Goal: Information Seeking & Learning: Find specific page/section

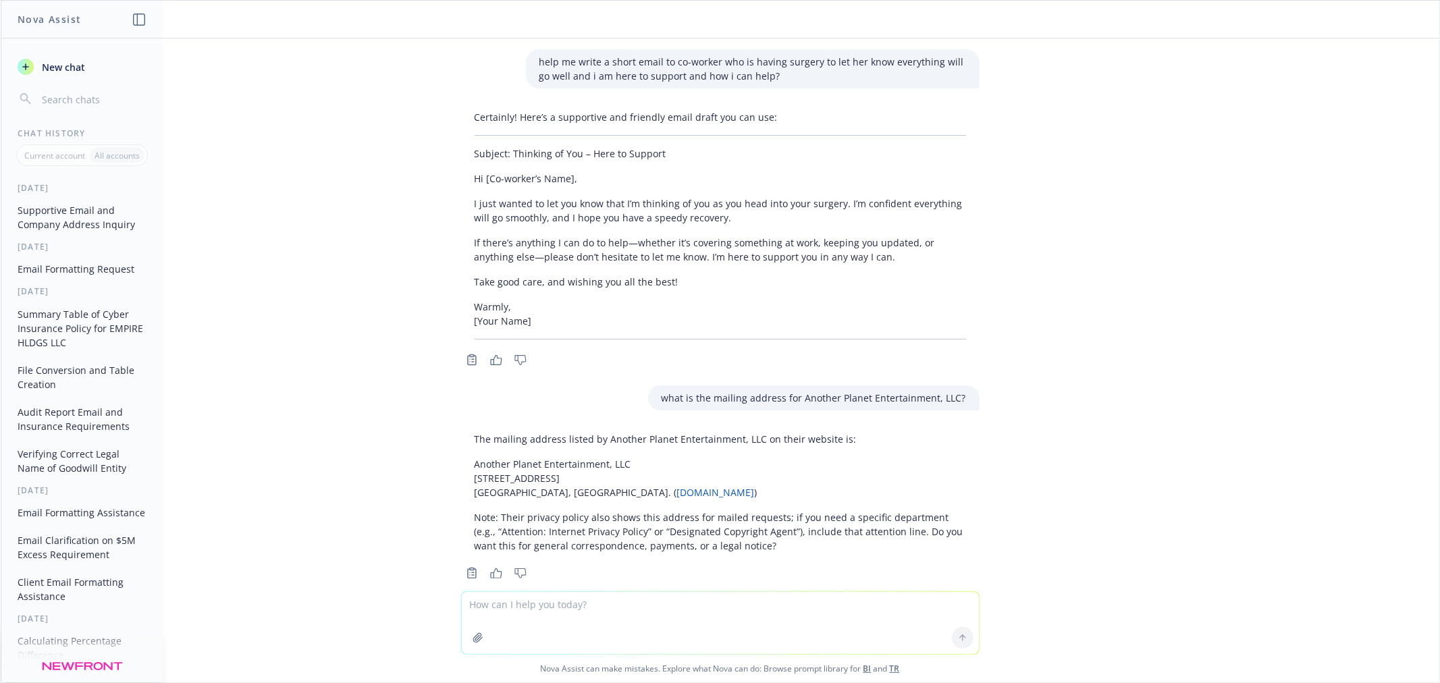
scroll to position [1368, 0]
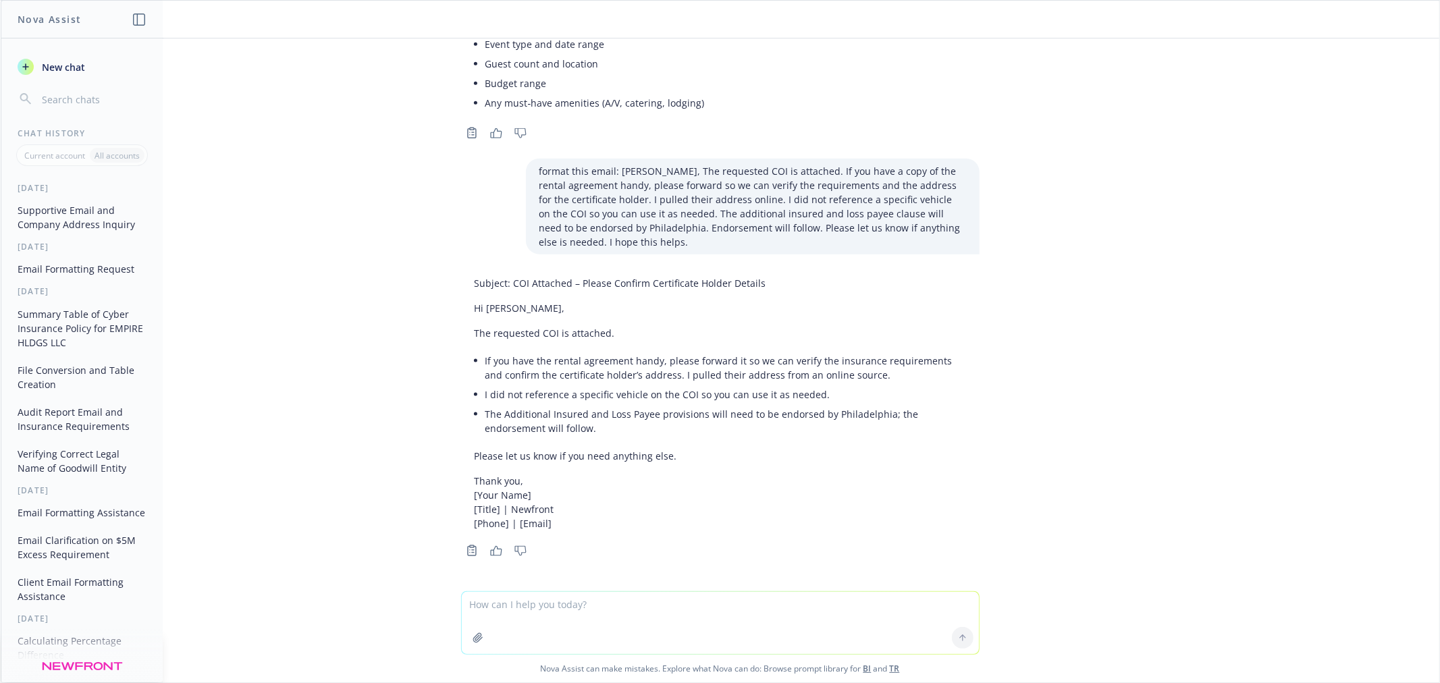
click at [570, 612] on textarea at bounding box center [720, 623] width 517 height 62
paste textarea "Thank you, Janine, They will refund it, or we can ask them to shred it. I am su…"
type textarea "format this email: Thank you, [PERSON_NAME], They will refund it, or we can ask…"
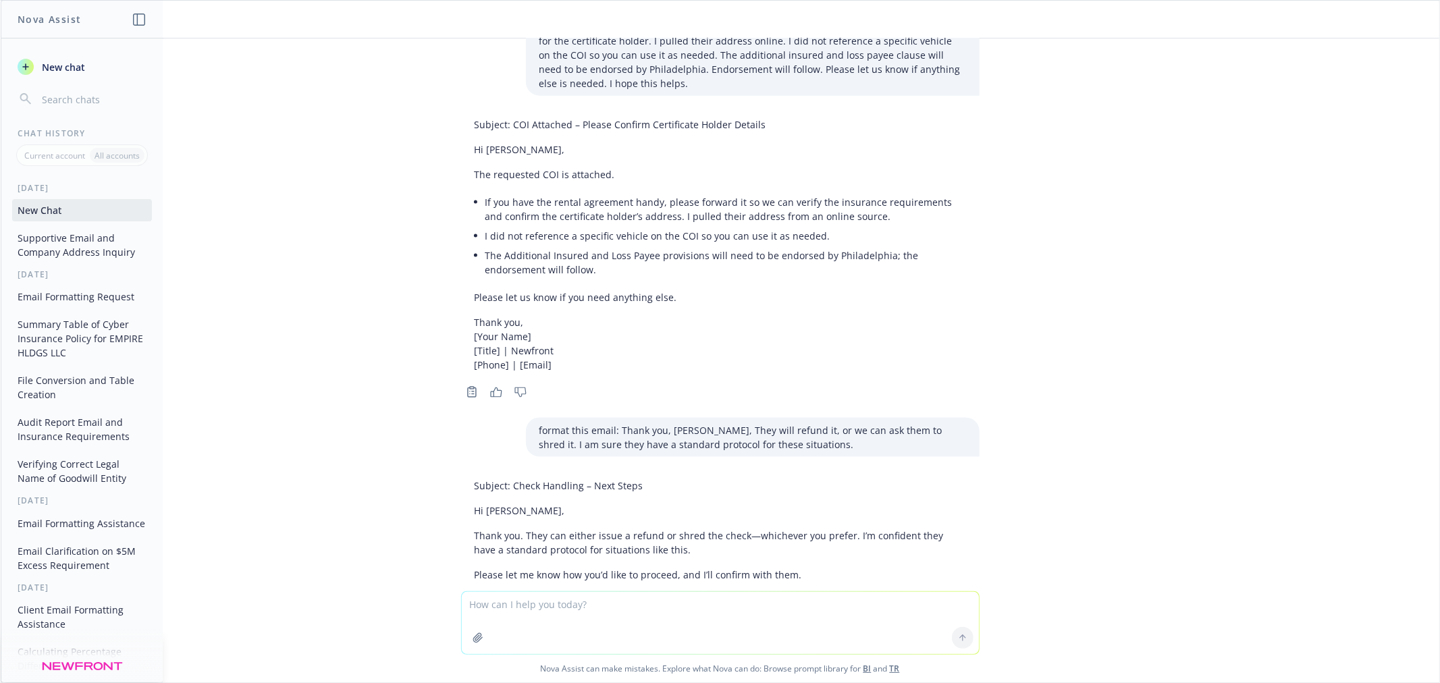
scroll to position [1645, 0]
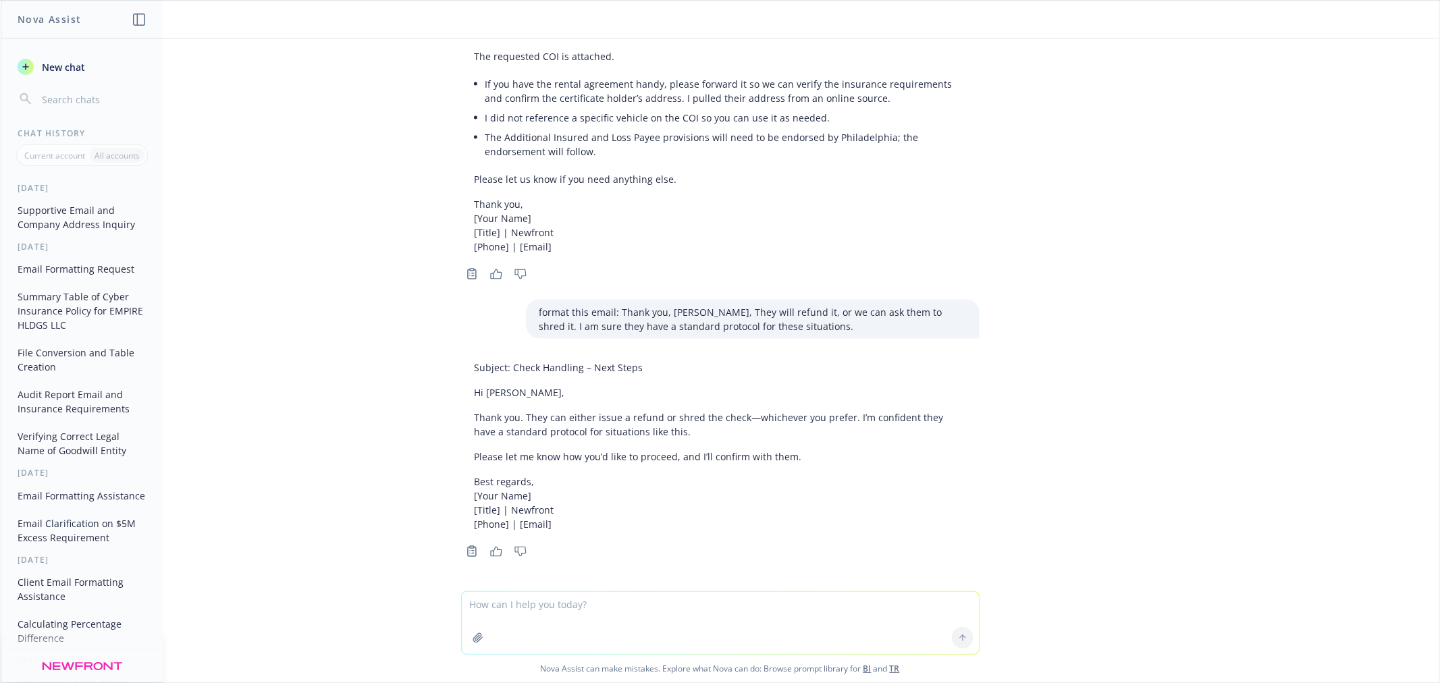
click at [461, 390] on div "Subject: Check Handling – Next Steps Hi Janine, Thank you. They can either issu…" at bounding box center [720, 446] width 518 height 182
drag, startPoint x: 464, startPoint y: 390, endPoint x: 515, endPoint y: 410, distance: 54.5
click at [515, 410] on div "Subject: Check Handling – Next Steps Hi Janine, Thank you. They can either issu…" at bounding box center [720, 446] width 518 height 182
copy div "Hi Janine, Thank you."
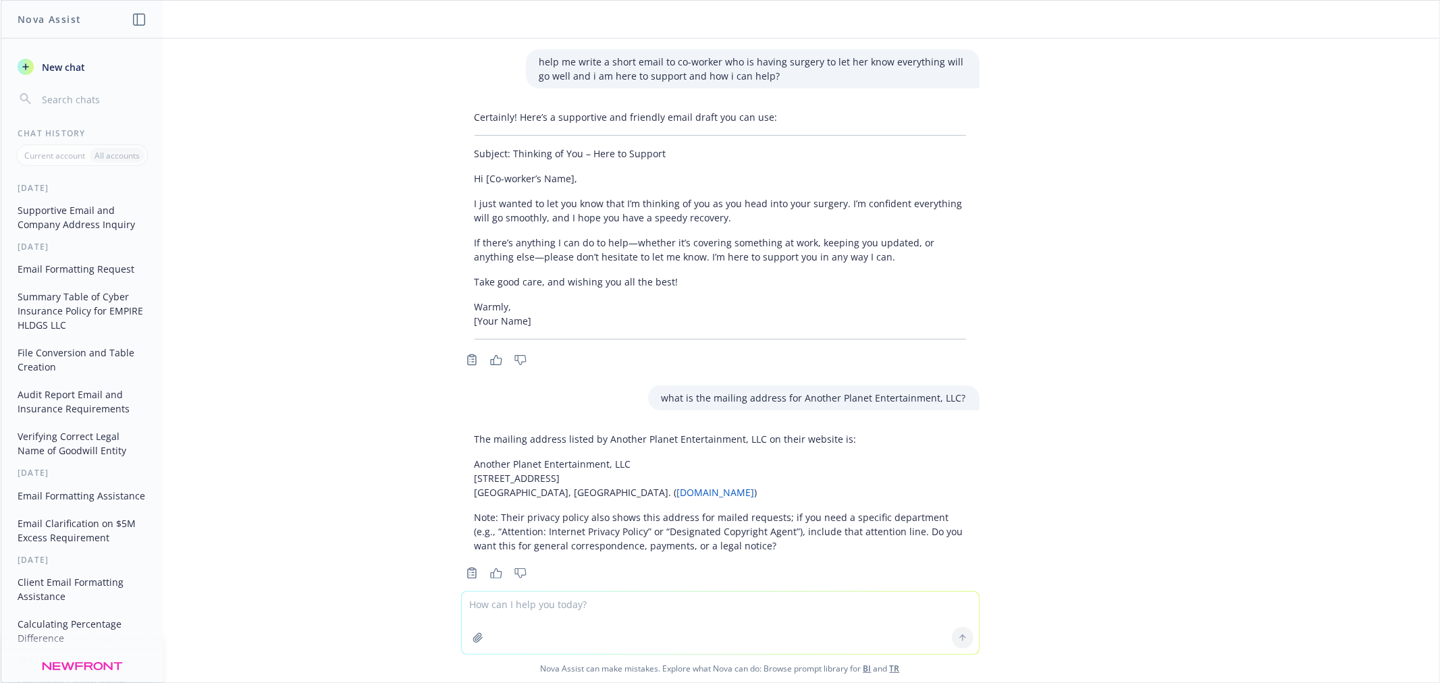
scroll to position [1645, 0]
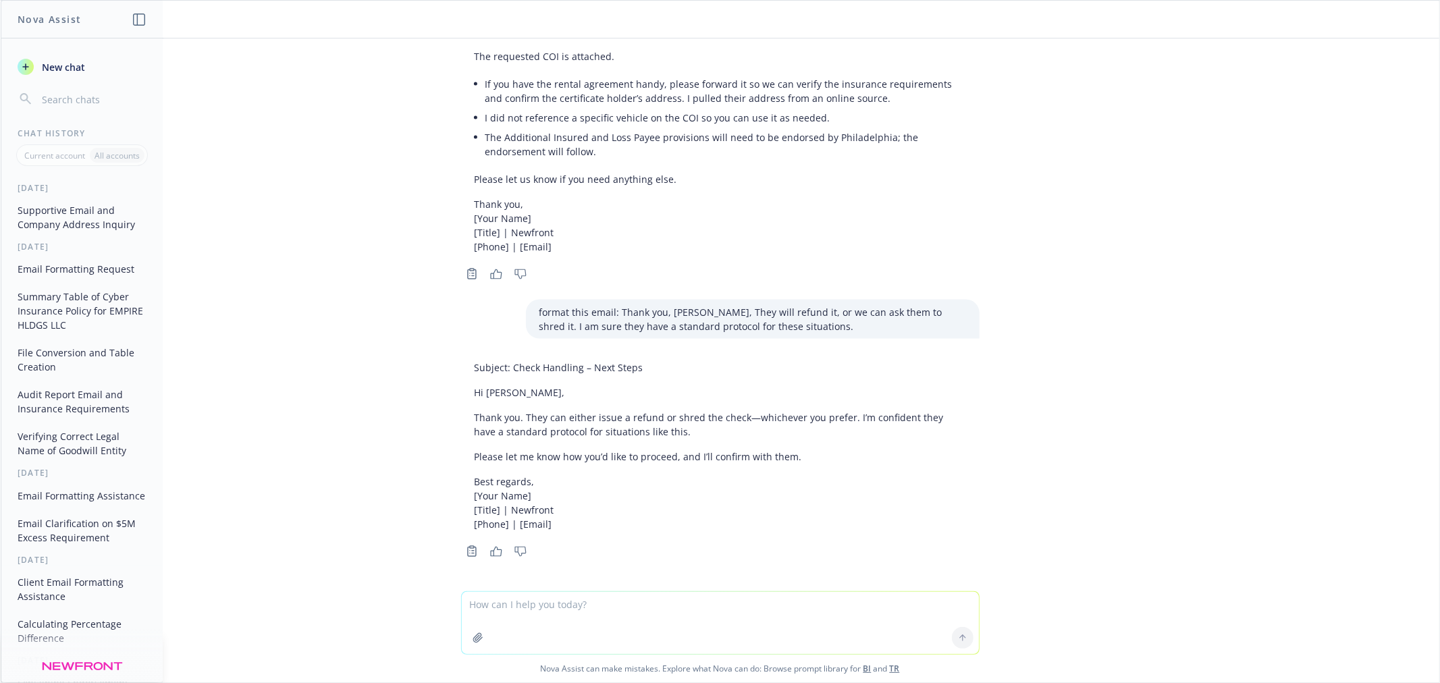
click at [508, 614] on textarea at bounding box center [720, 623] width 517 height 62
paste textarea "Agree, the wrap endorsement does apply to offsite operations. However, the word…"
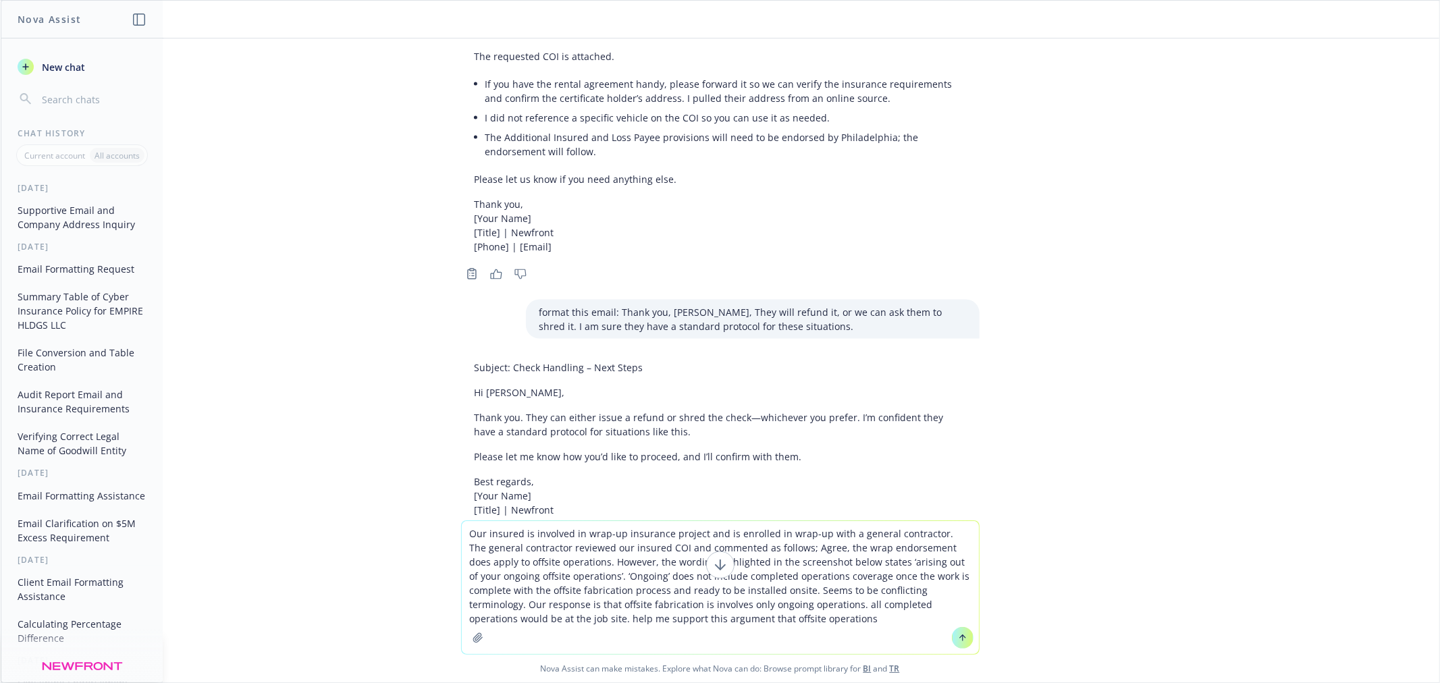
paste textarea "would only involve ongoing operations since all completed operations would be a…"
type textarea "Our insured is involved in wrap-up insurance project and is enrolled in wrap-up…"
click at [959, 637] on icon at bounding box center [962, 637] width 9 height 9
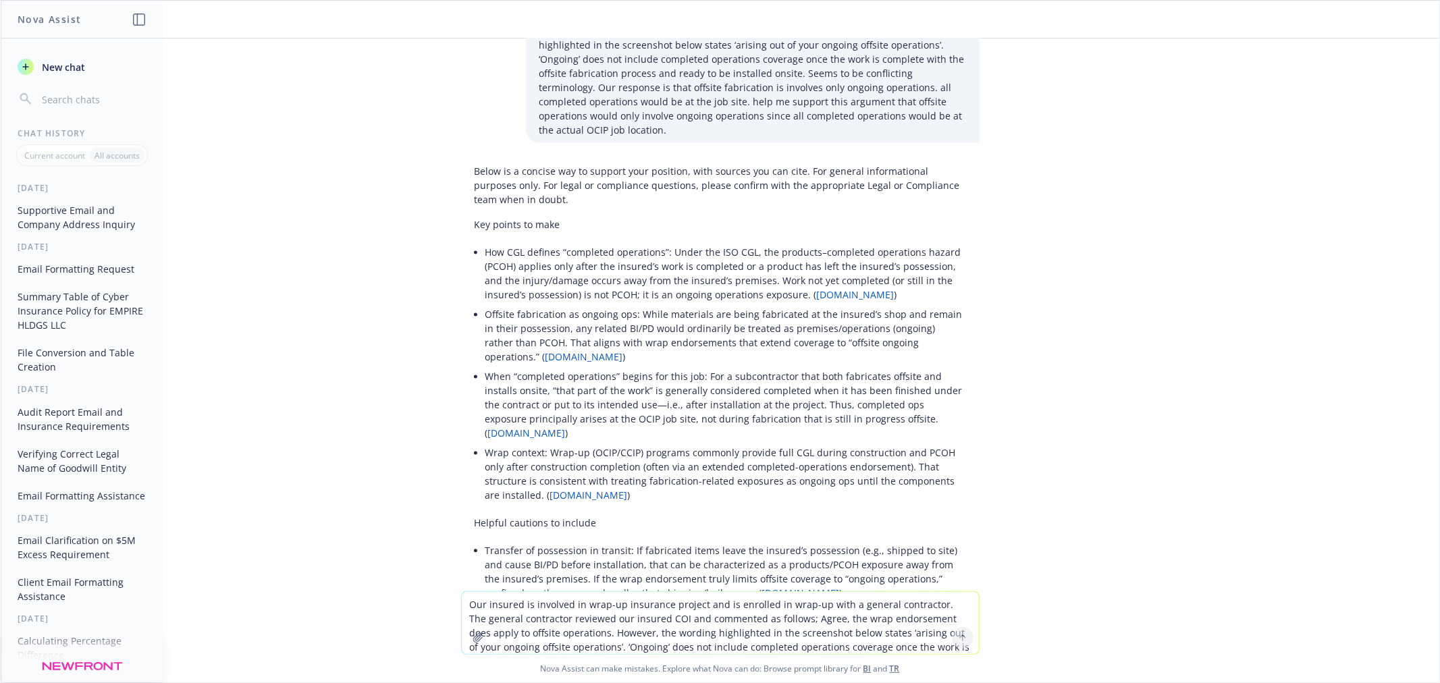
scroll to position [2210, 0]
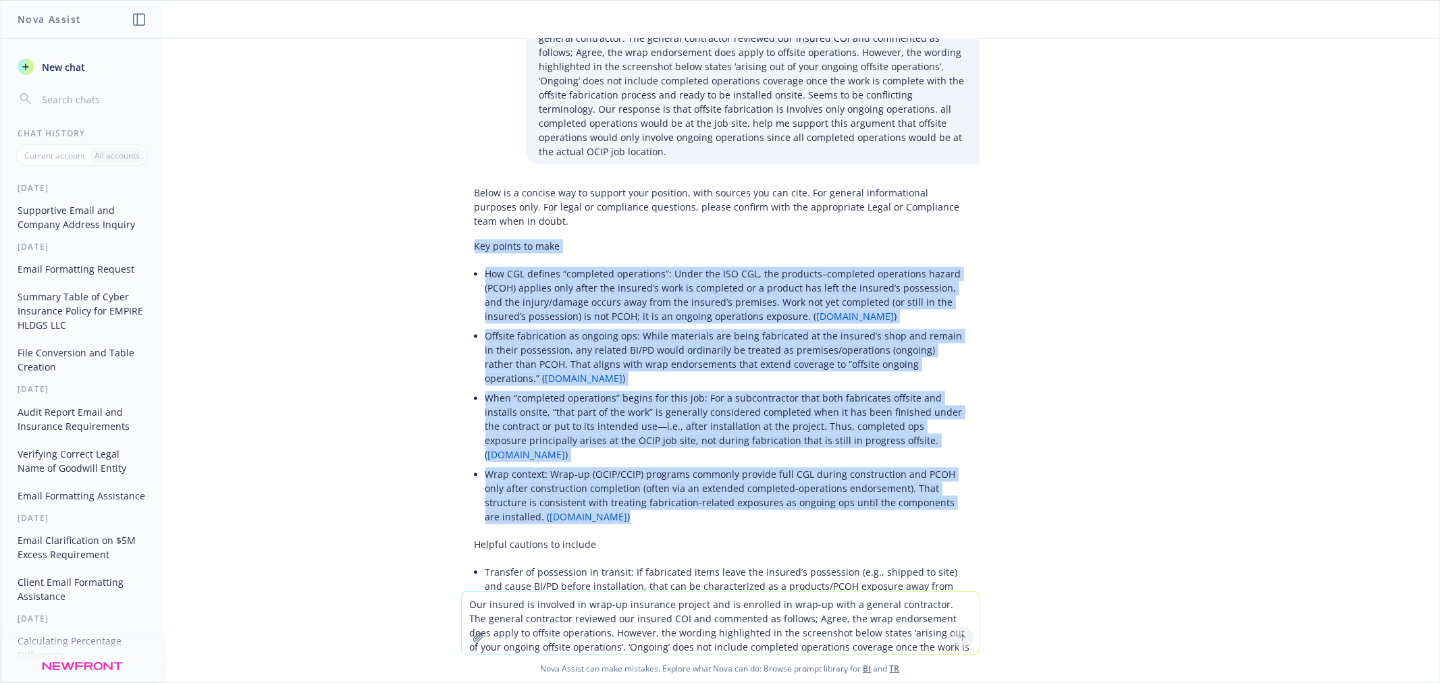
drag, startPoint x: 463, startPoint y: 231, endPoint x: 759, endPoint y: 471, distance: 381.6
click at [759, 471] on div "Below is a concise way to support your position, with sources you can cite. For…" at bounding box center [720, 543] width 518 height 727
click at [759, 471] on li "Wrap context: Wrap-up (OCIP/CCIP) programs commonly provide full CGL during con…" at bounding box center [725, 495] width 481 height 62
drag, startPoint x: 464, startPoint y: 228, endPoint x: 513, endPoint y: 484, distance: 261.1
click at [513, 484] on div "Below is a concise way to support your position, with sources you can cite. For…" at bounding box center [720, 543] width 518 height 727
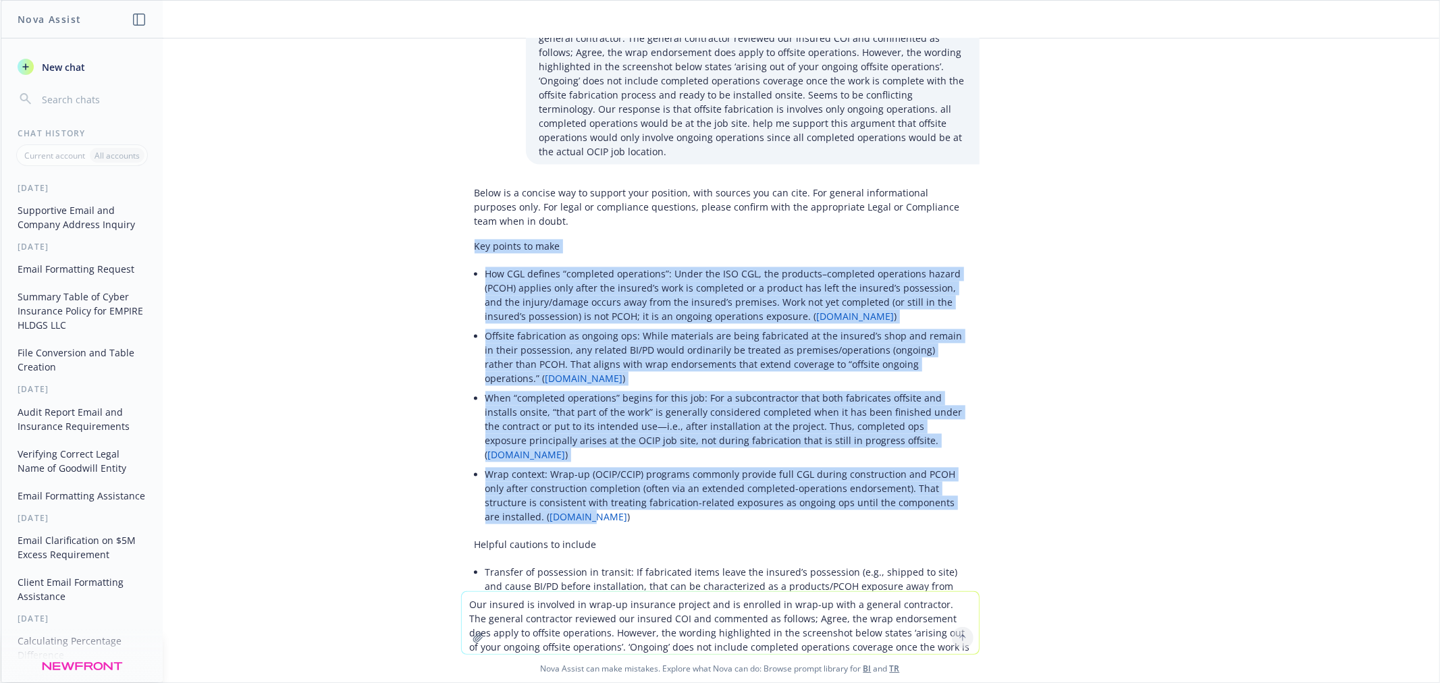
copy div "Key points to make How CGL defines “completed operations”: Under the ISO CGL, t…"
click at [878, 264] on li "How CGL defines “completed operations”: Under the ISO CGL, the products–complet…" at bounding box center [725, 295] width 481 height 62
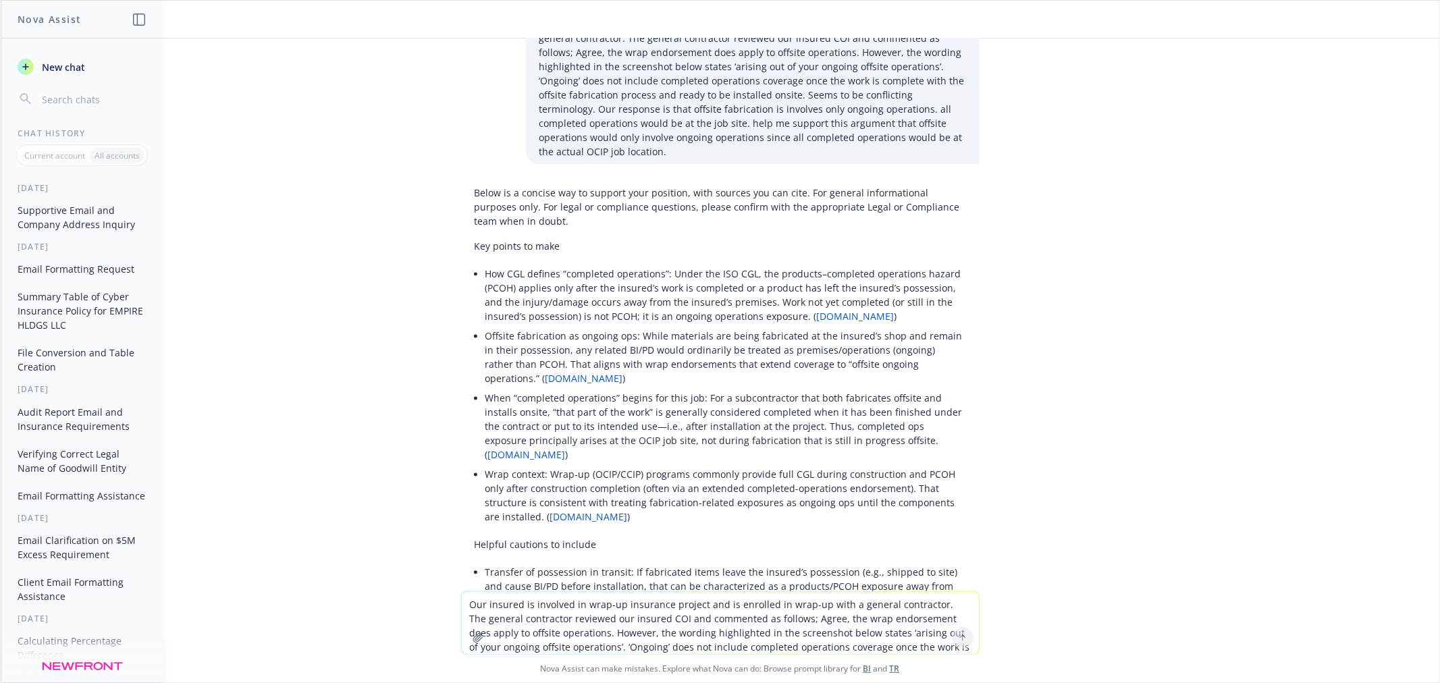
click at [817, 310] on link "rnc-pro.com" at bounding box center [856, 316] width 78 height 13
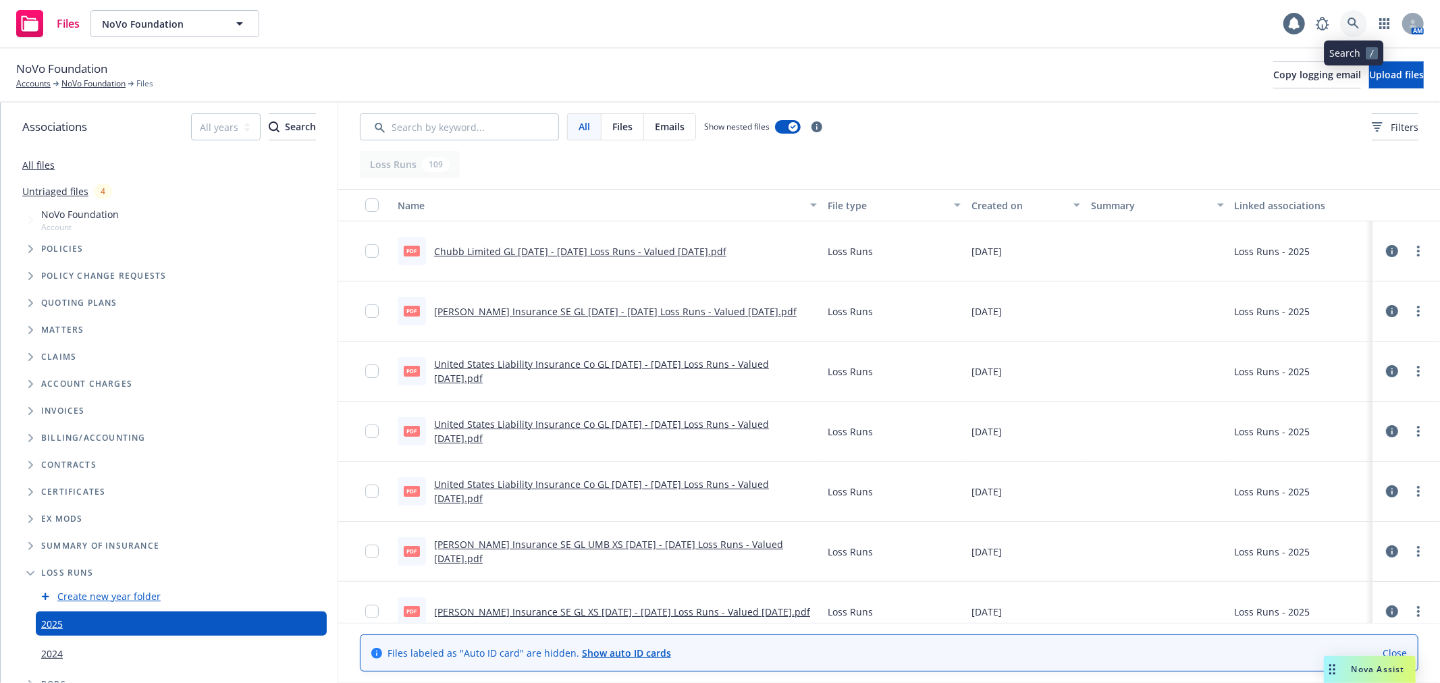
click at [1358, 22] on icon at bounding box center [1354, 24] width 12 height 12
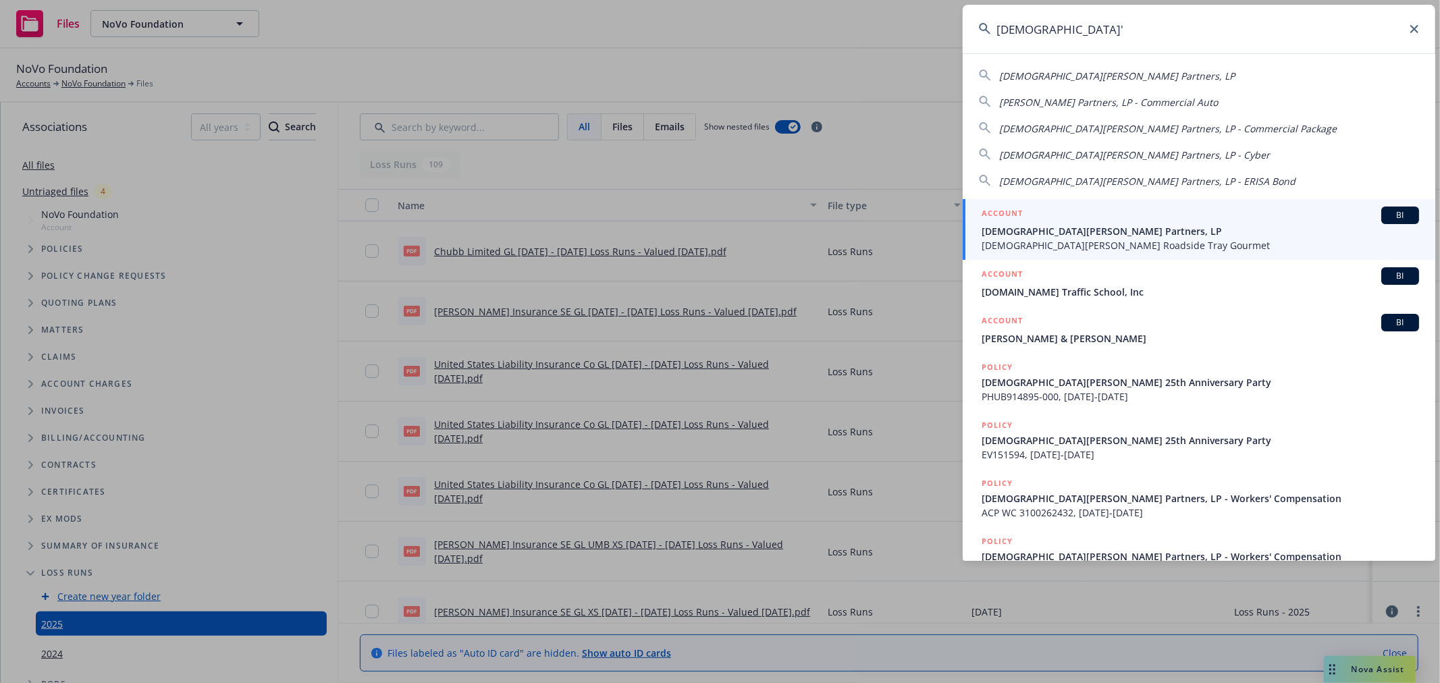
type input "gott'"
click at [1126, 219] on div "ACCOUNT BI" at bounding box center [1200, 216] width 437 height 18
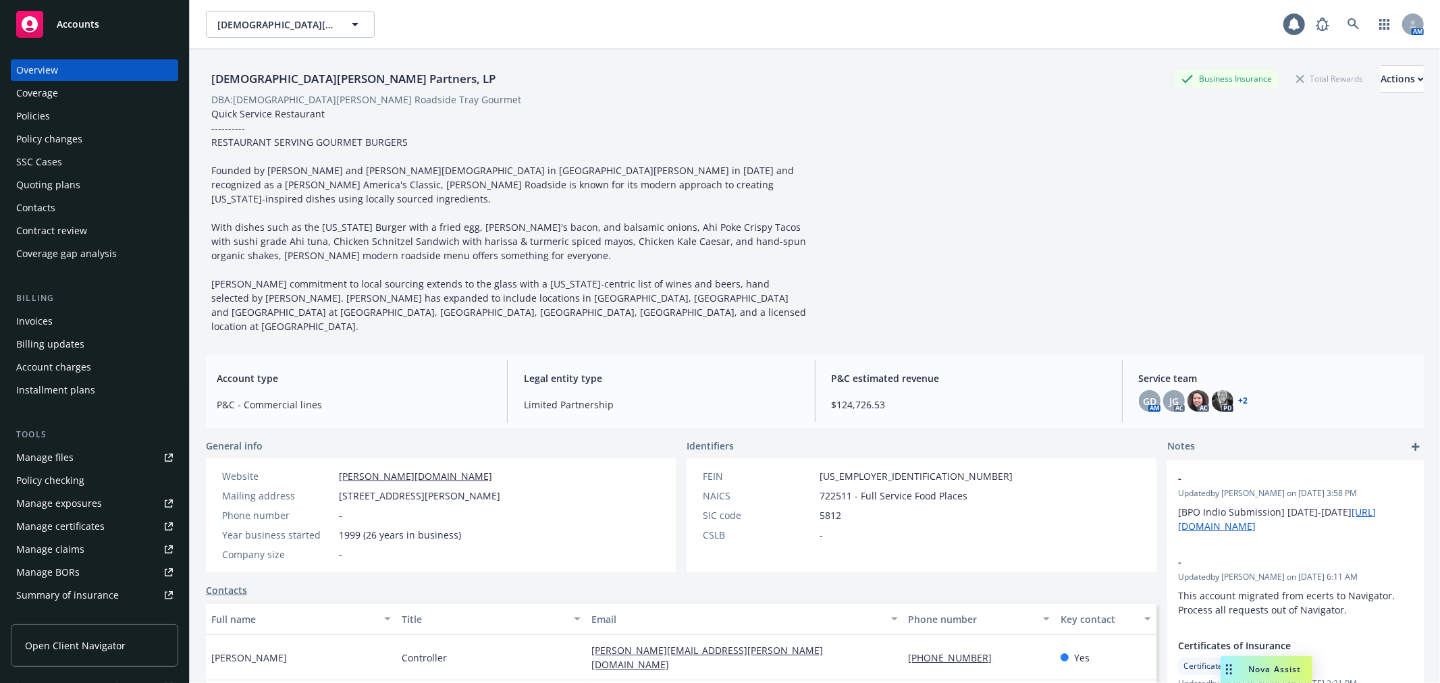
click at [115, 450] on link "Manage files" at bounding box center [94, 458] width 167 height 22
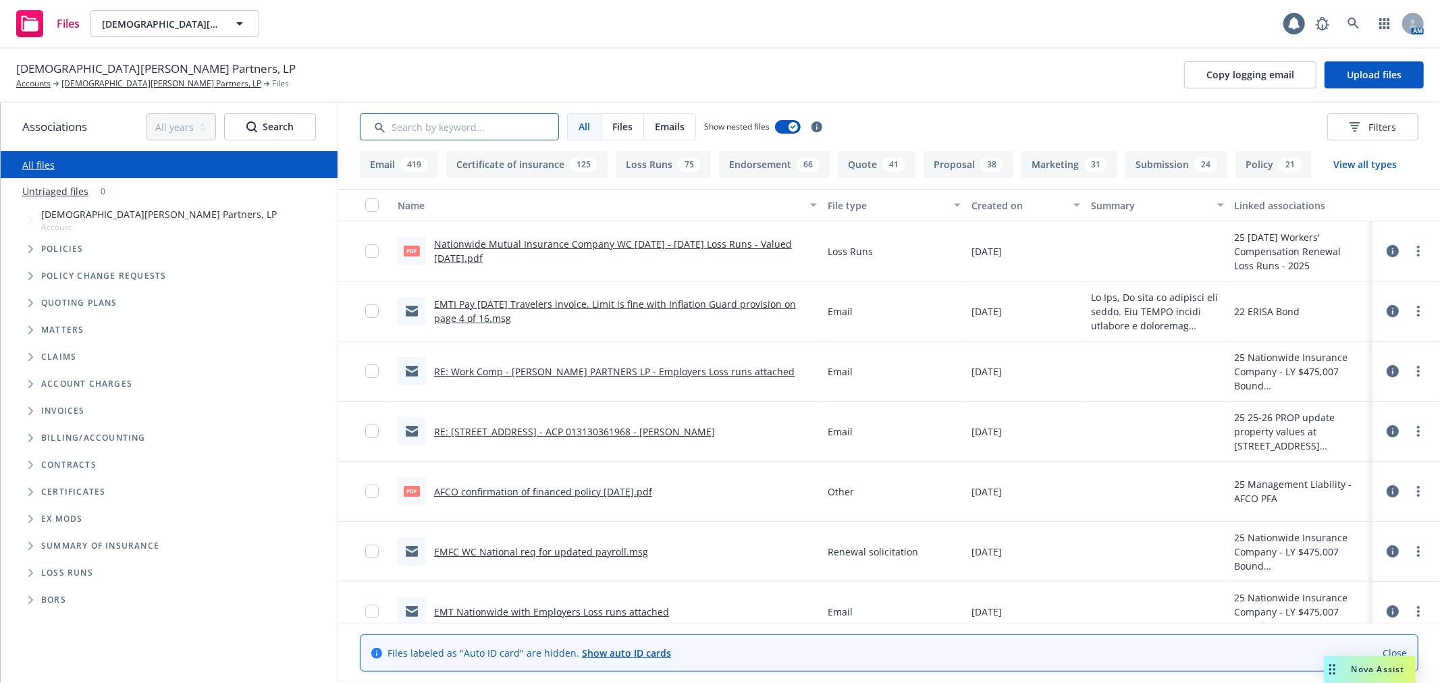
click at [429, 128] on input "Search by keyword..." at bounding box center [459, 126] width 199 height 27
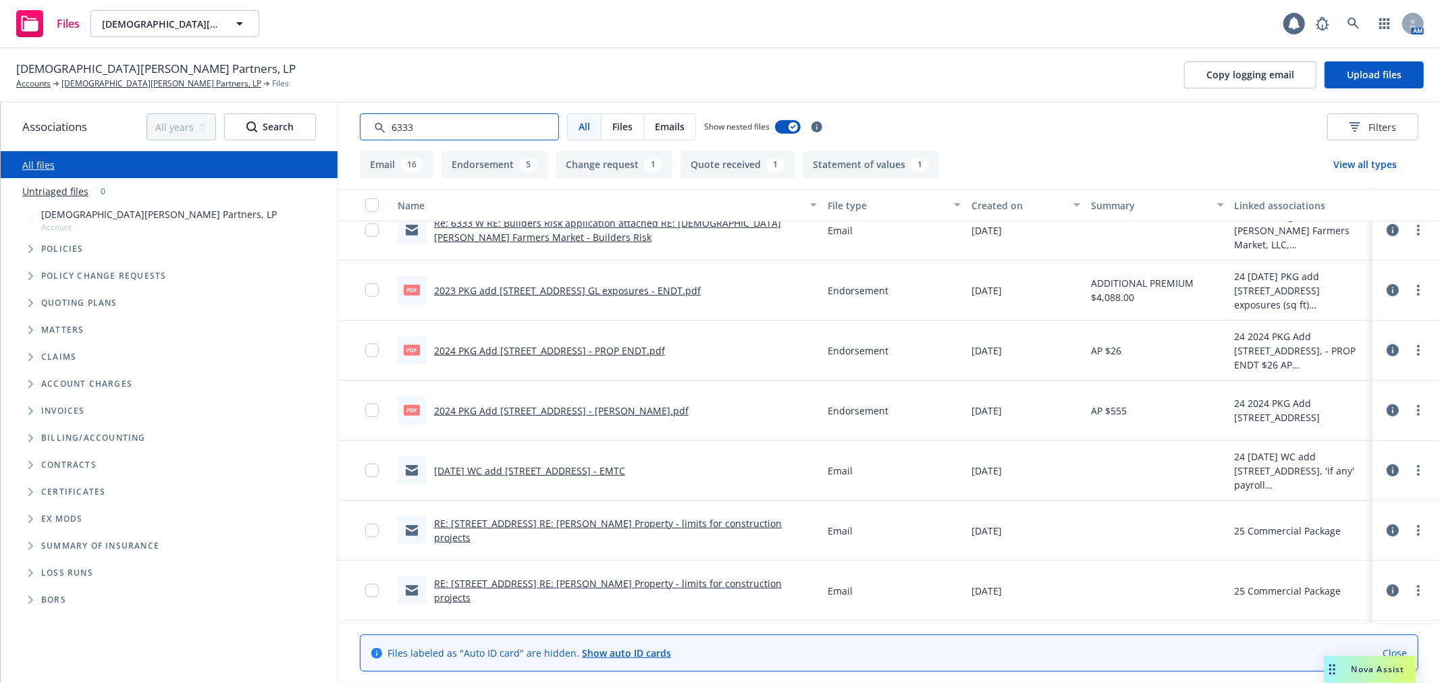
scroll to position [750, 0]
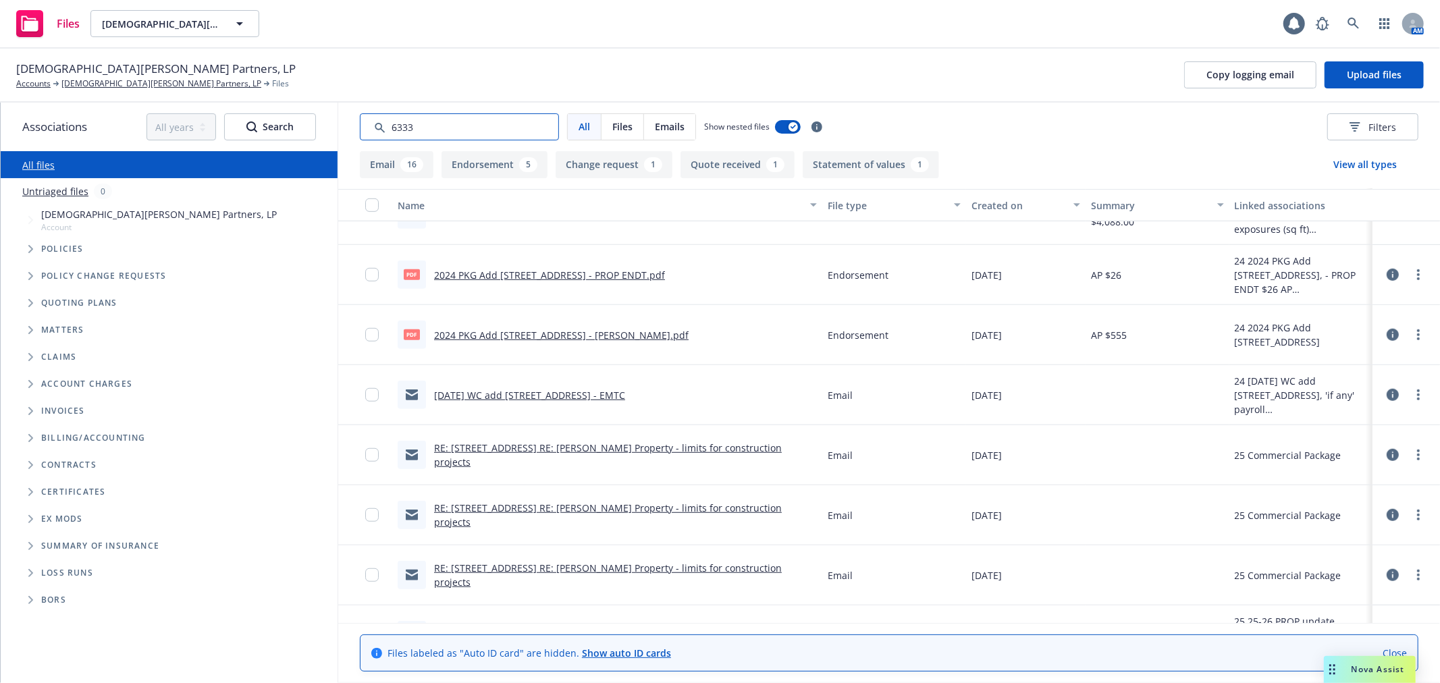
type input "6333"
click at [602, 395] on link "[DATE] WC add [STREET_ADDRESS] - EMTC" at bounding box center [529, 395] width 191 height 13
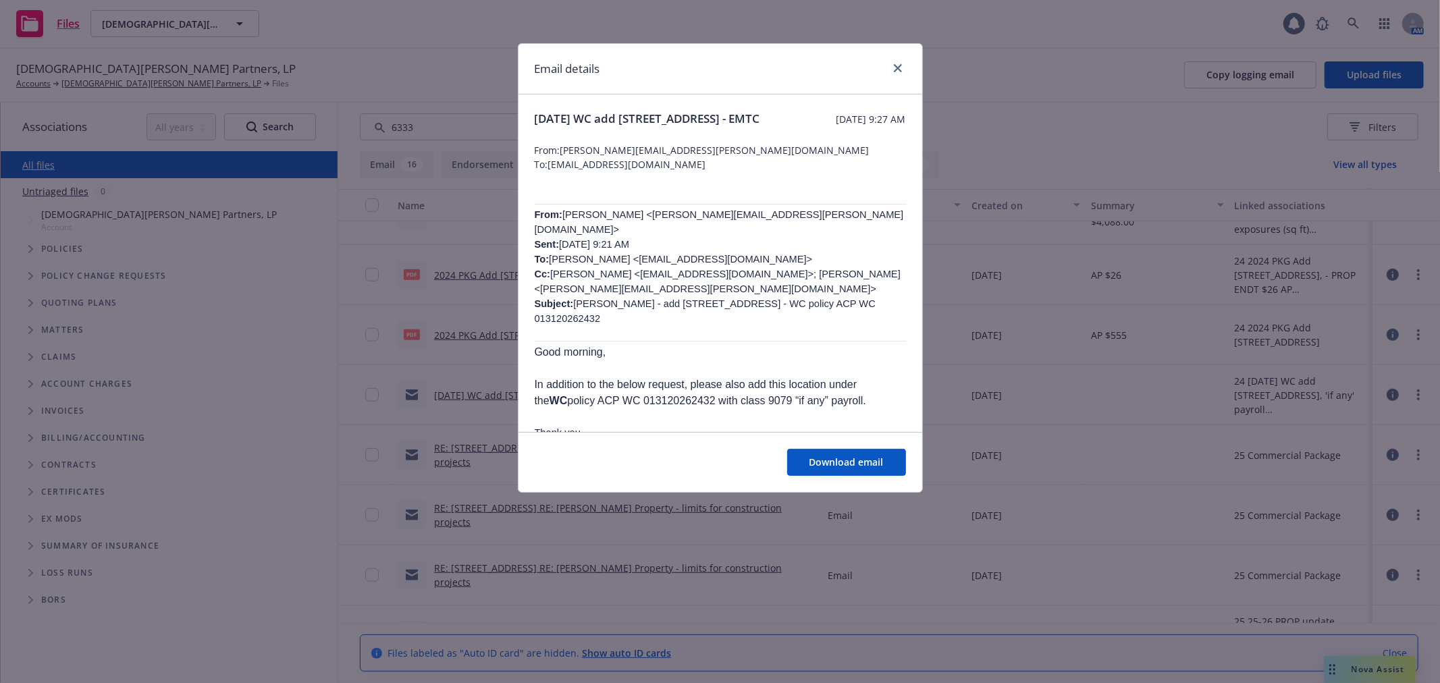
scroll to position [75, 0]
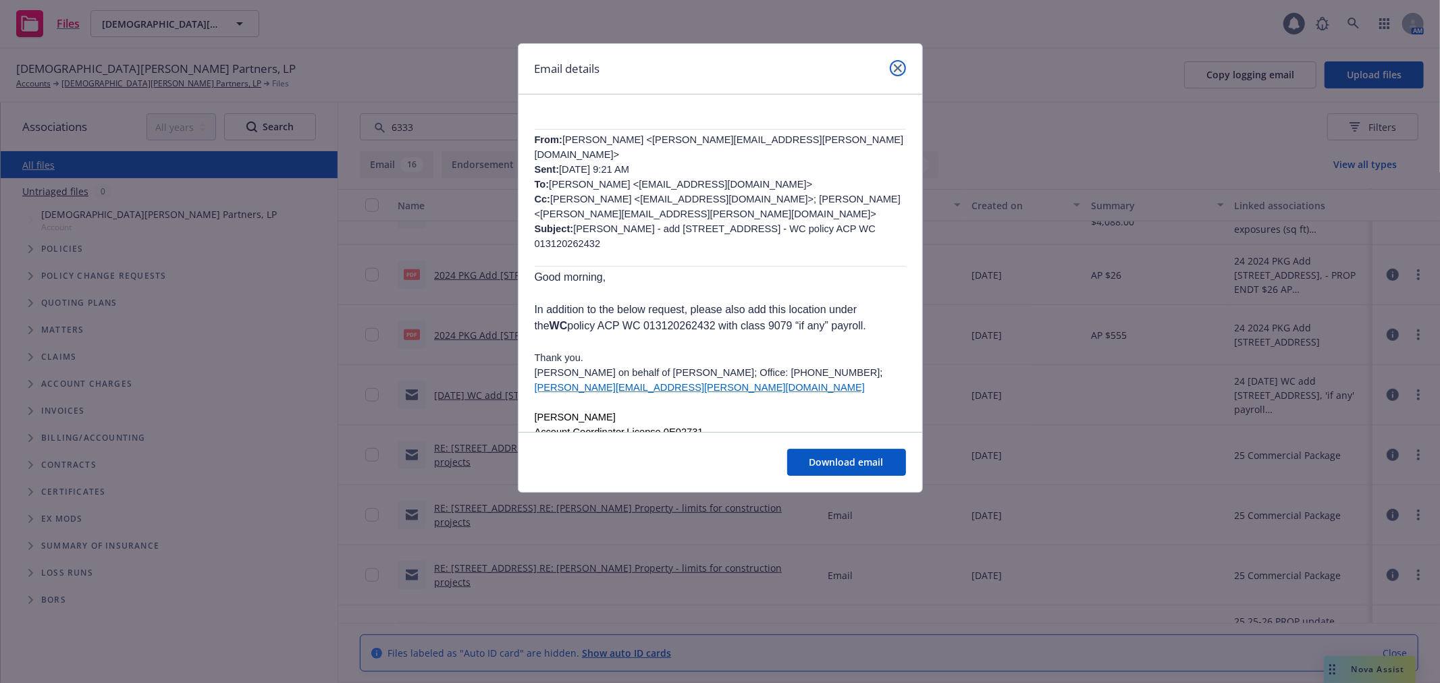
click at [895, 69] on icon "close" at bounding box center [898, 68] width 8 height 8
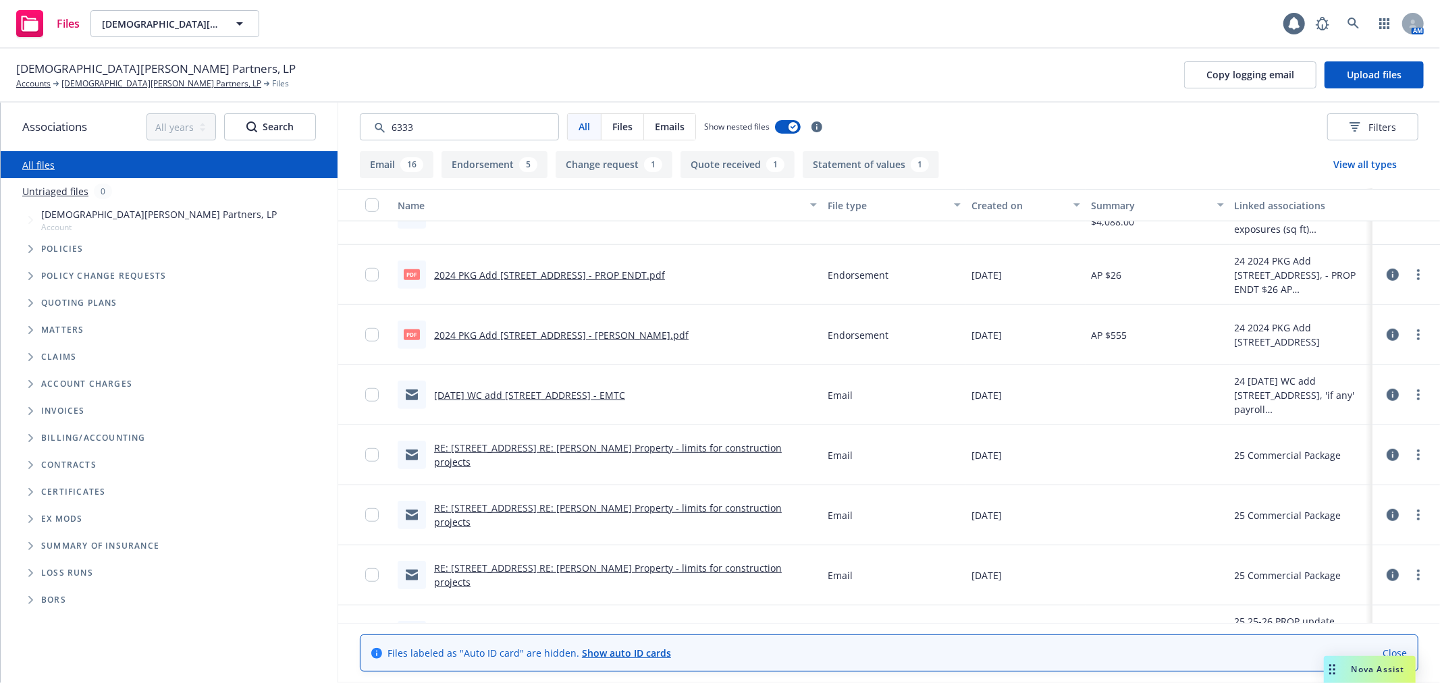
click at [656, 460] on link "RE: [STREET_ADDRESS] RE: [PERSON_NAME] Property - limits for construction proje…" at bounding box center [608, 455] width 348 height 27
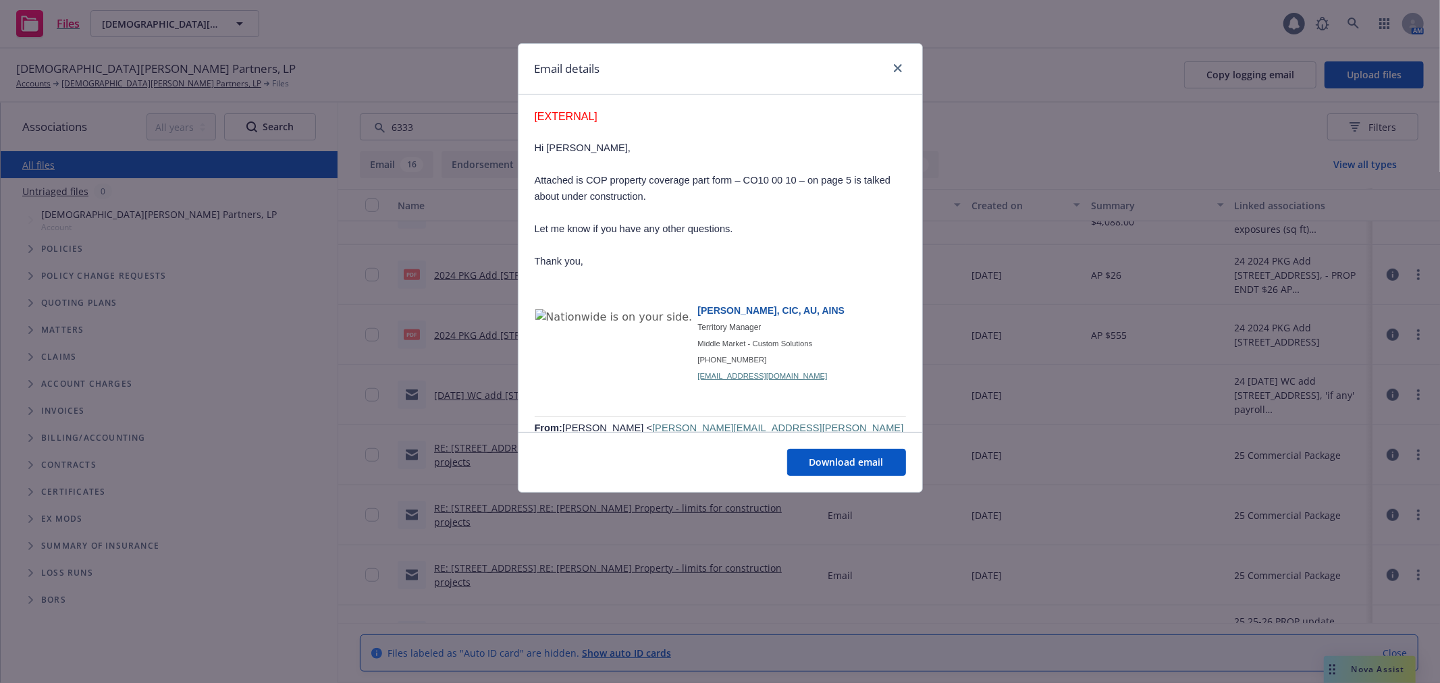
scroll to position [2175, 0]
click at [899, 68] on icon "close" at bounding box center [898, 68] width 8 height 8
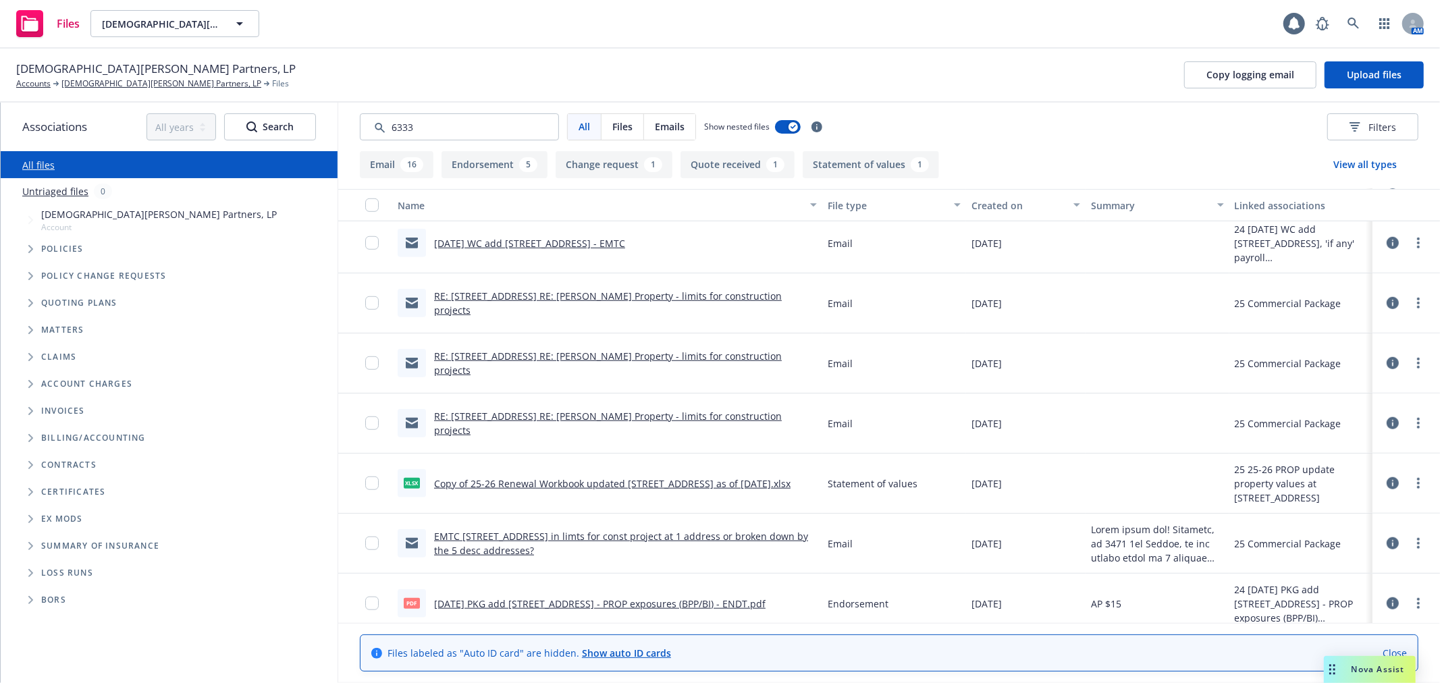
scroll to position [1030, 0]
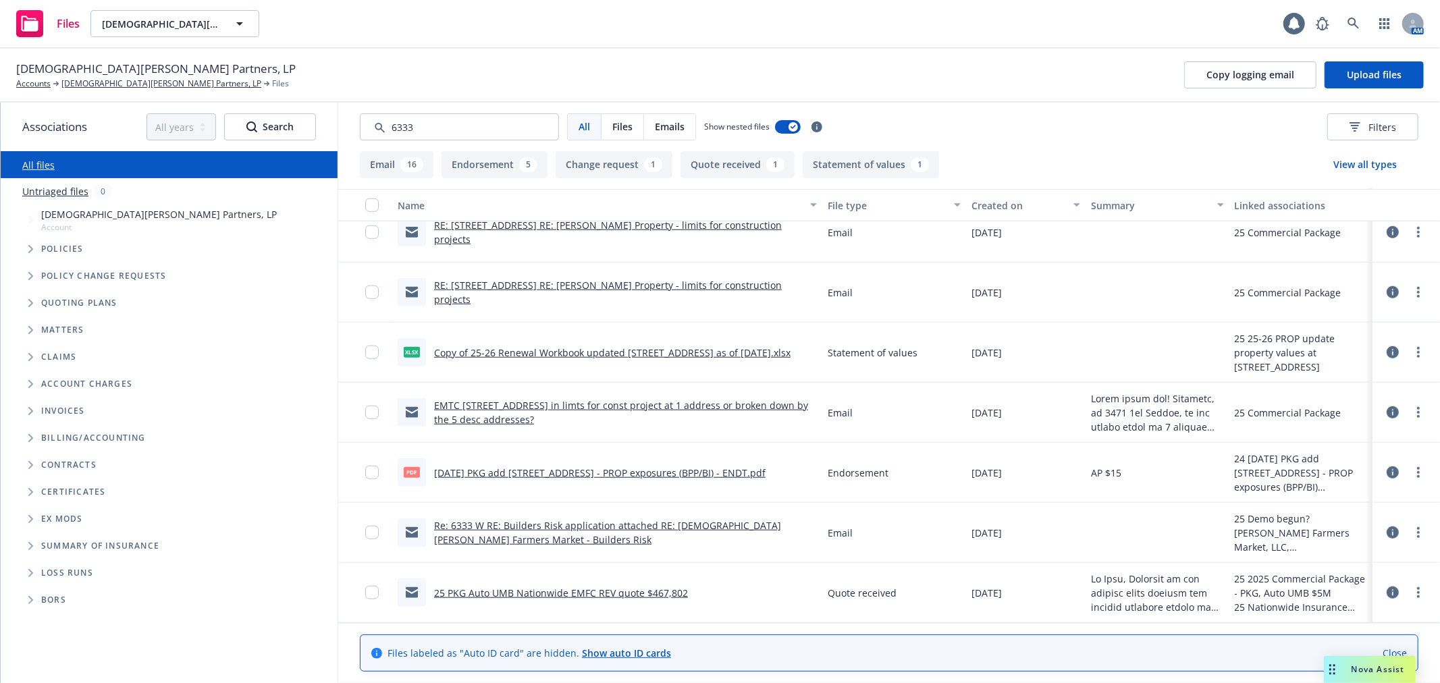
click at [746, 522] on link "Re: 6333 W RE: Builders Risk application attached RE: [DEMOGRAPHIC_DATA][PERSON…" at bounding box center [607, 532] width 347 height 27
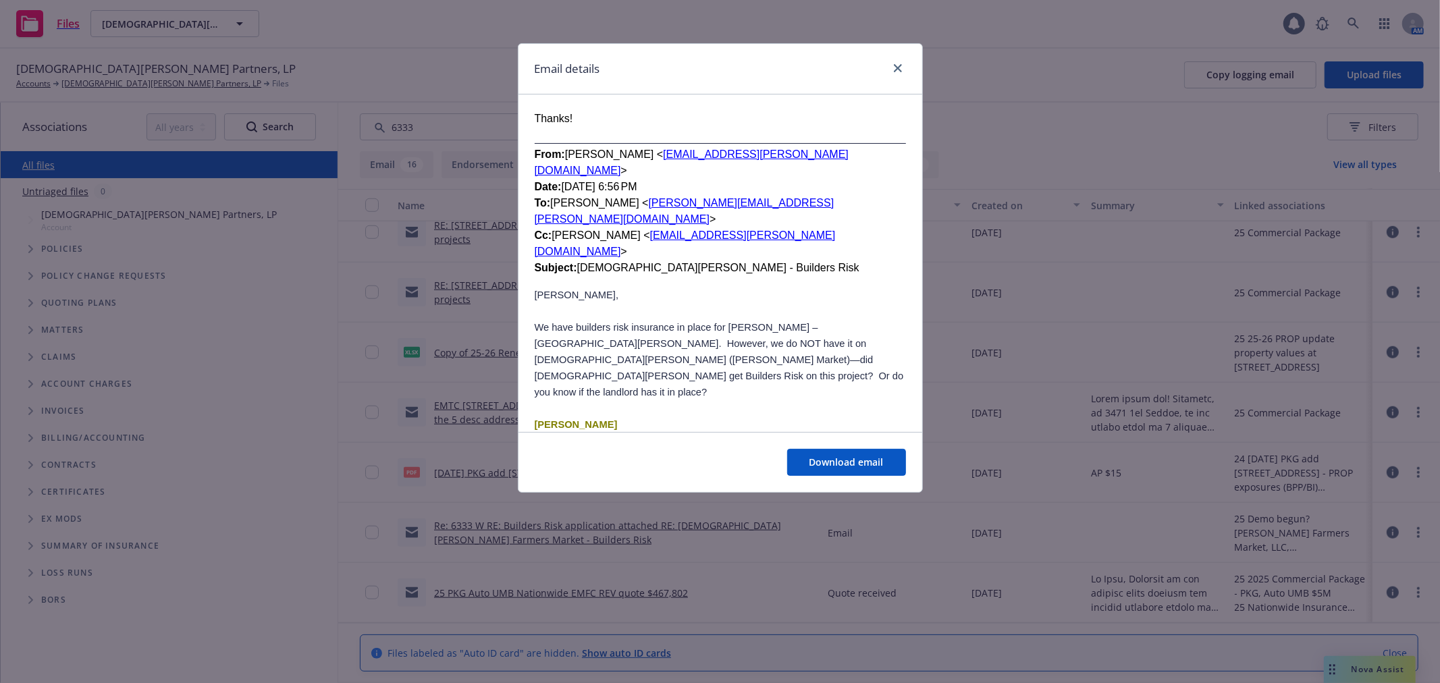
scroll to position [3120, 0]
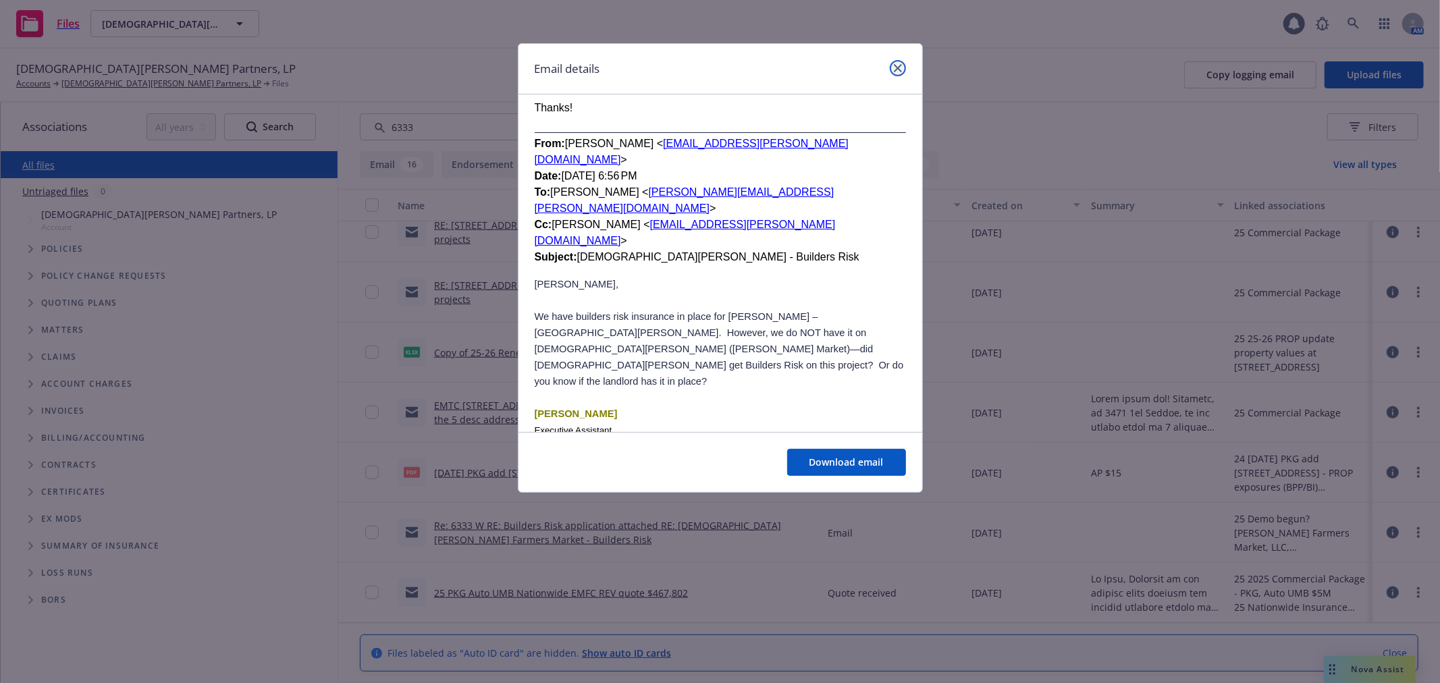
click at [895, 64] on icon "close" at bounding box center [898, 68] width 8 height 8
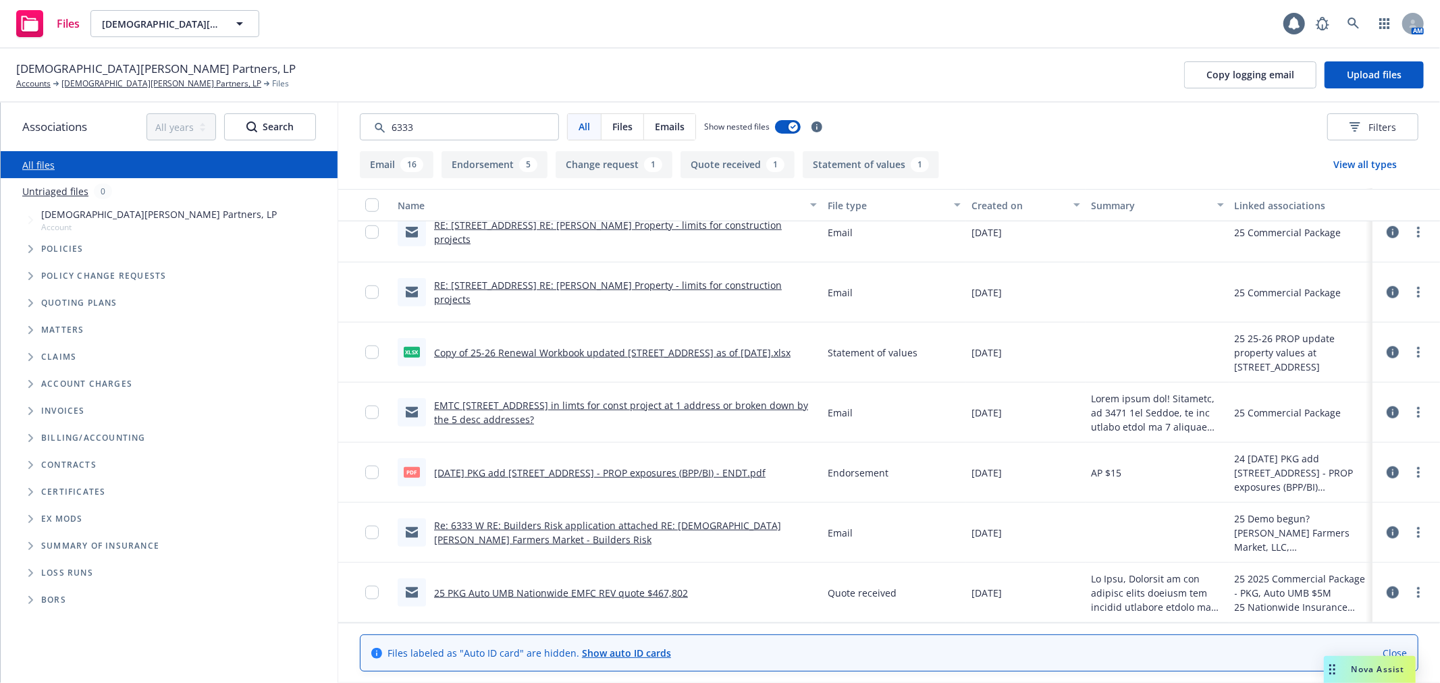
click at [577, 590] on link "25 PKG Auto UMB Nationwide EMFC REV quote $467,802" at bounding box center [561, 593] width 254 height 13
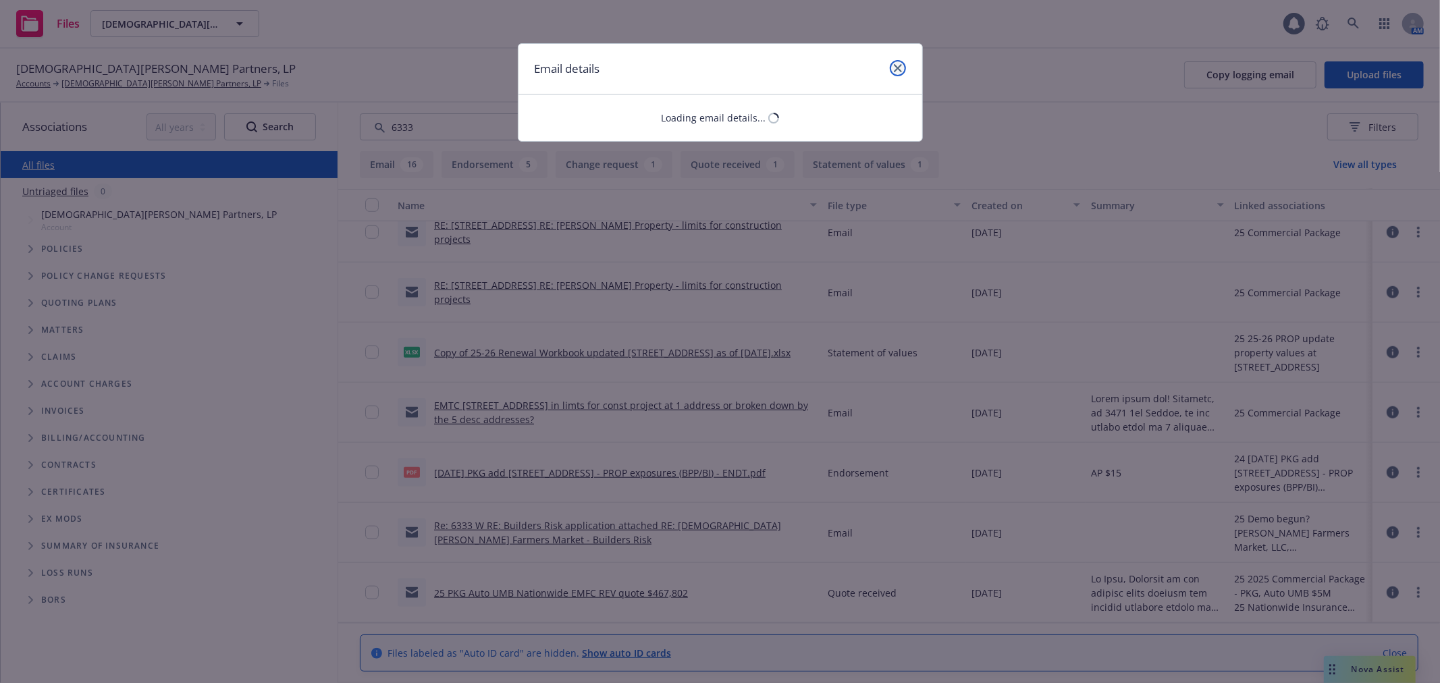
click at [898, 68] on icon "close" at bounding box center [898, 68] width 8 height 8
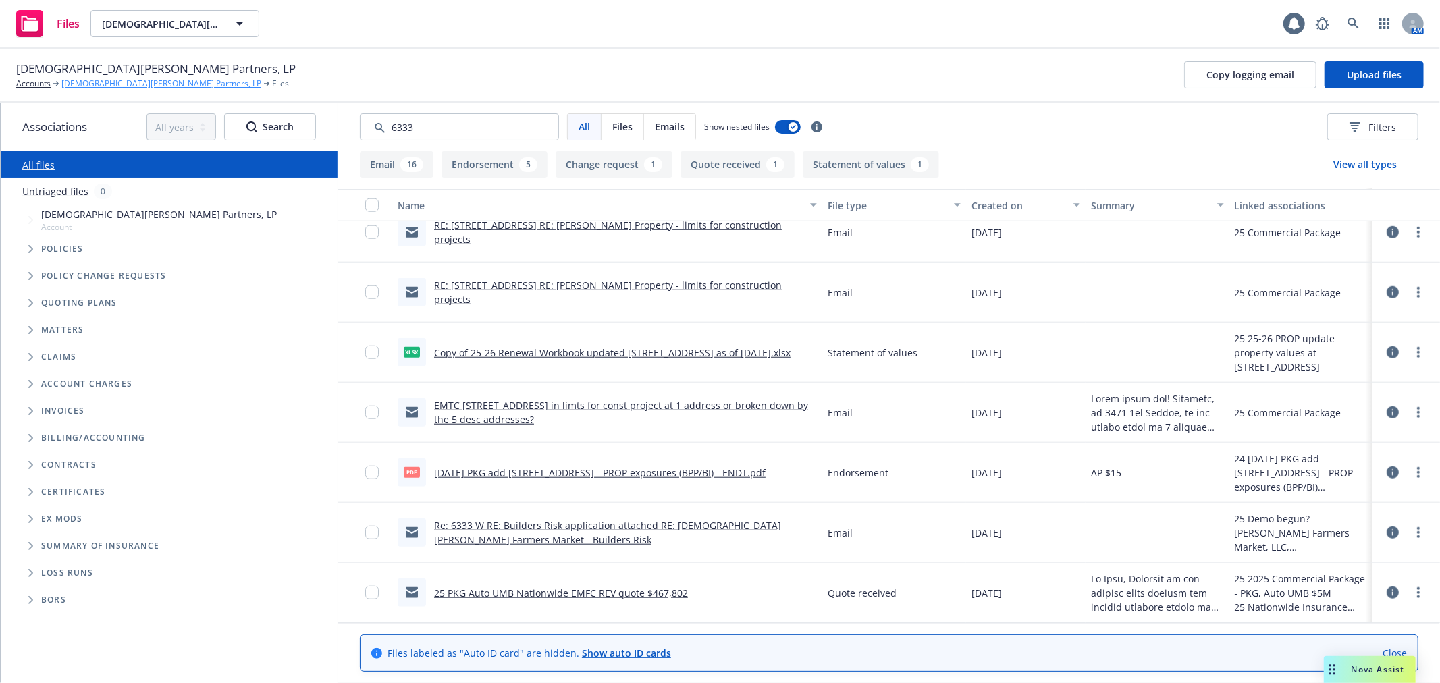
click at [86, 81] on link "[DEMOGRAPHIC_DATA][PERSON_NAME] Partners, LP" at bounding box center [161, 84] width 200 height 12
